Goal: Task Accomplishment & Management: Use online tool/utility

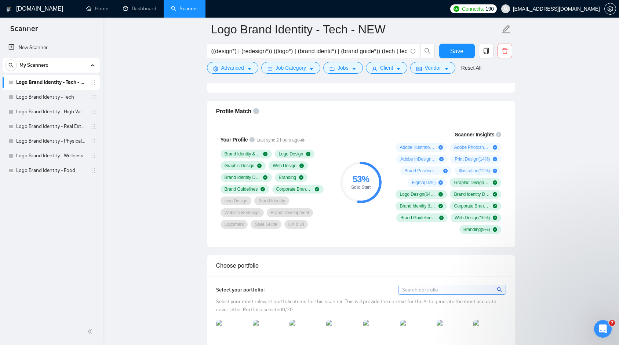
scroll to position [461, 0]
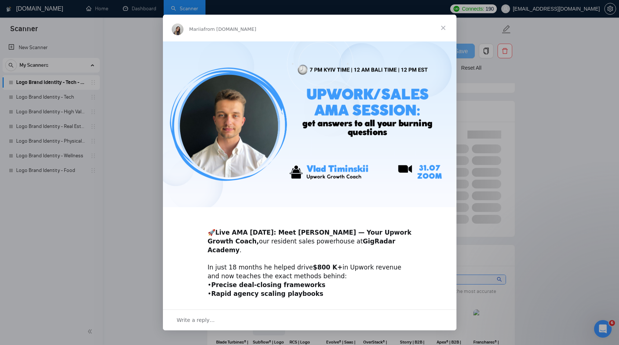
scroll to position [72, 0]
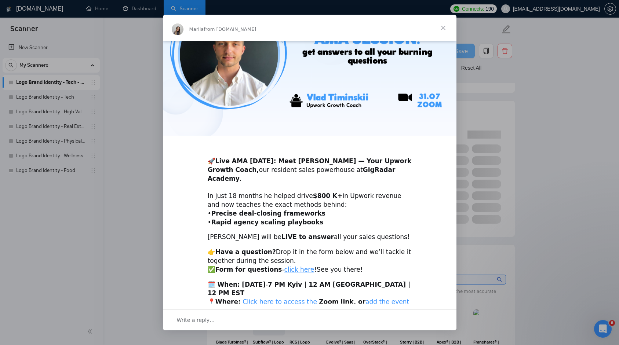
click at [358, 298] on link "add the event to your calendar here" at bounding box center [309, 306] width 202 height 16
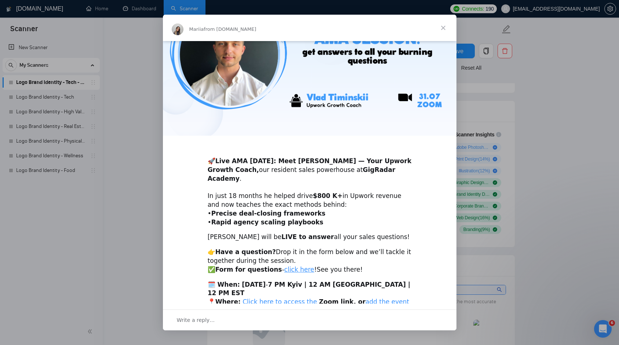
click at [439, 25] on span "Close" at bounding box center [443, 28] width 26 height 26
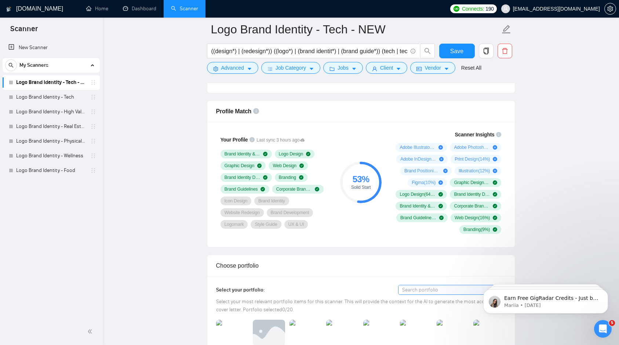
scroll to position [0, 0]
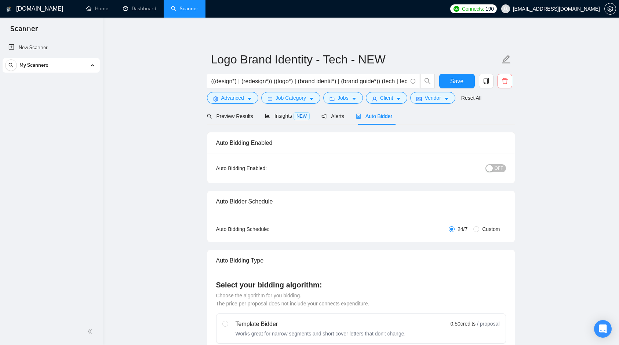
checkbox input "true"
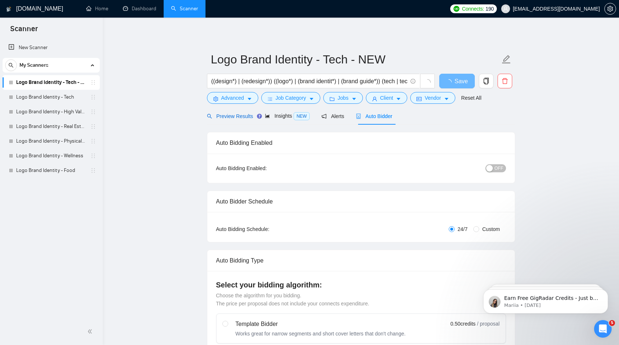
click at [236, 120] on div "Preview Results" at bounding box center [230, 116] width 46 height 8
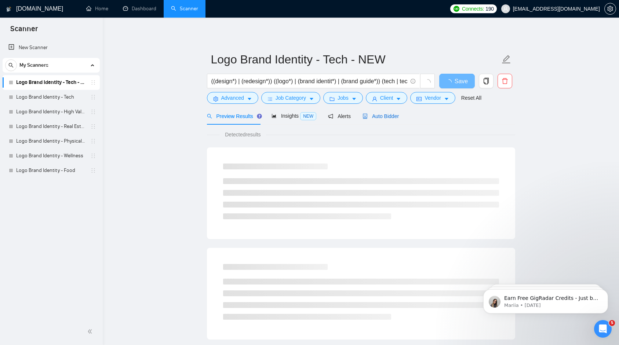
click at [396, 116] on span "Auto Bidder" at bounding box center [381, 116] width 36 height 6
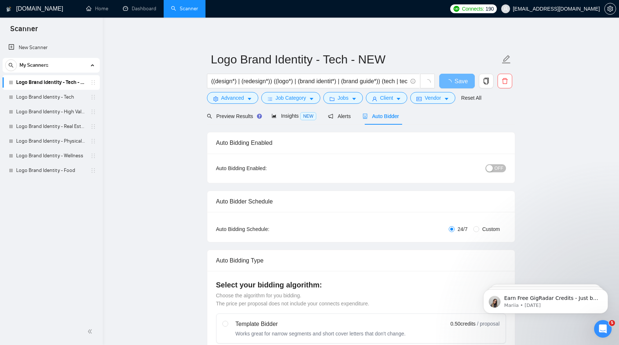
checkbox input "true"
click at [287, 115] on span "Insights NEW" at bounding box center [294, 116] width 45 height 6
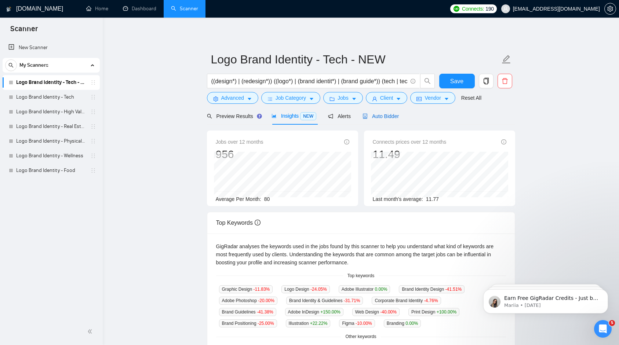
click at [391, 113] on span "Auto Bidder" at bounding box center [381, 116] width 36 height 6
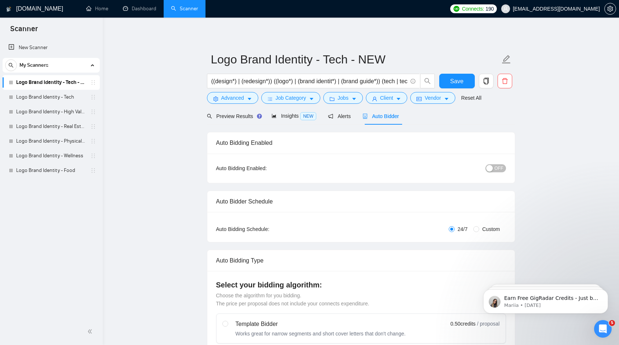
checkbox input "true"
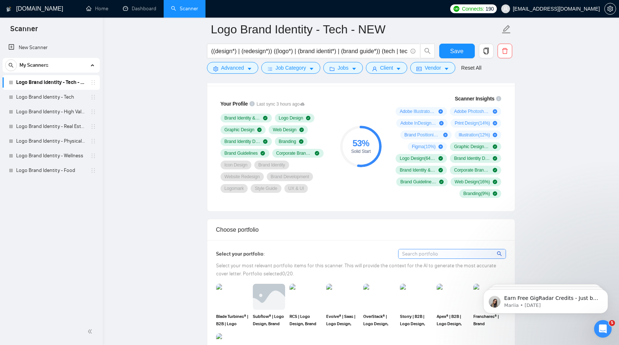
scroll to position [496, 0]
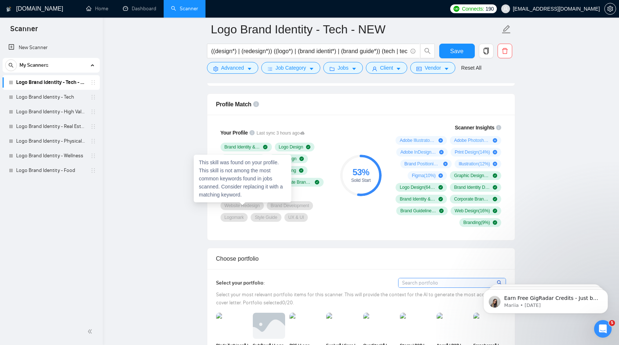
scroll to position [459, 0]
